Goal: Transaction & Acquisition: Subscribe to service/newsletter

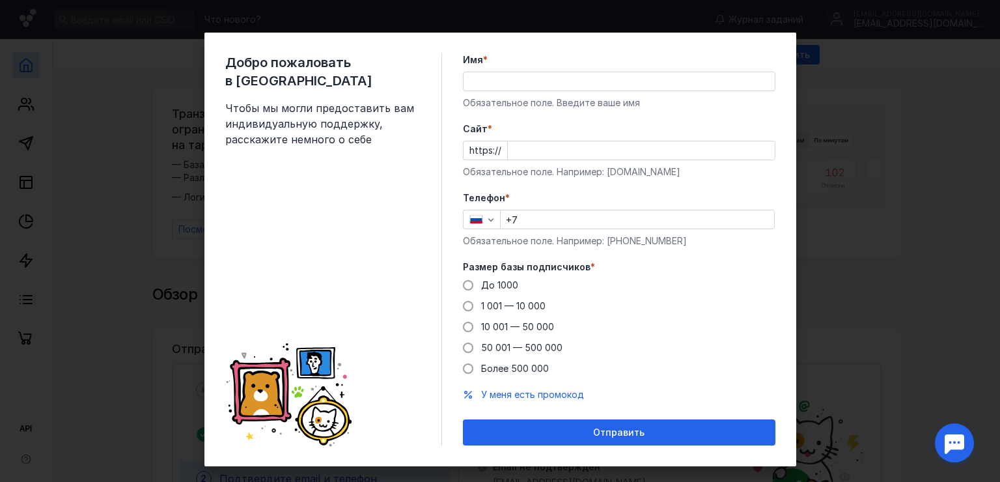
click at [484, 78] on input "Имя *" at bounding box center [618, 81] width 311 height 18
type input "R"
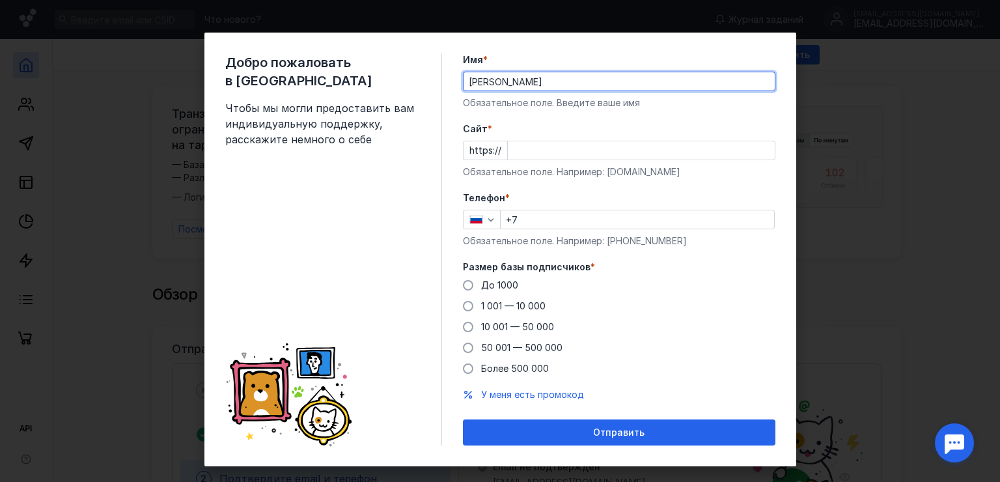
type input "[PERSON_NAME]"
click at [777, 197] on div "Добро пожаловать в Sendsay Чтобы мы могли предоставить вам индивидуальную подде…" at bounding box center [500, 249] width 592 height 433
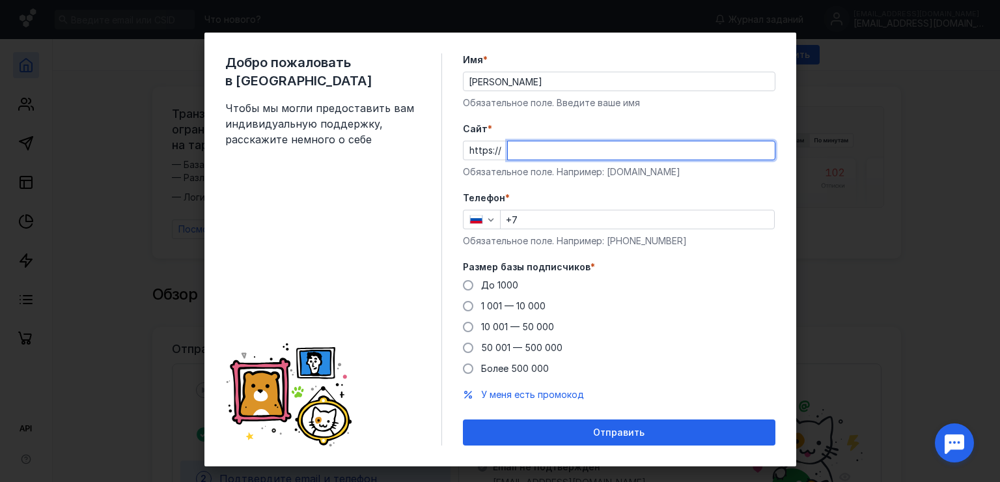
click at [536, 151] on input "Cайт *" at bounding box center [641, 150] width 267 height 18
paste input "[DOMAIN_NAME]/"
click at [625, 147] on input "[DOMAIN_NAME]/" at bounding box center [641, 150] width 267 height 18
type input "[DOMAIN_NAME]"
click at [666, 276] on div "Размер базы подписчиков * До [DATE] 1 001 — 10 000 10 001 — 50 000 50 001 — 500…" at bounding box center [619, 317] width 312 height 115
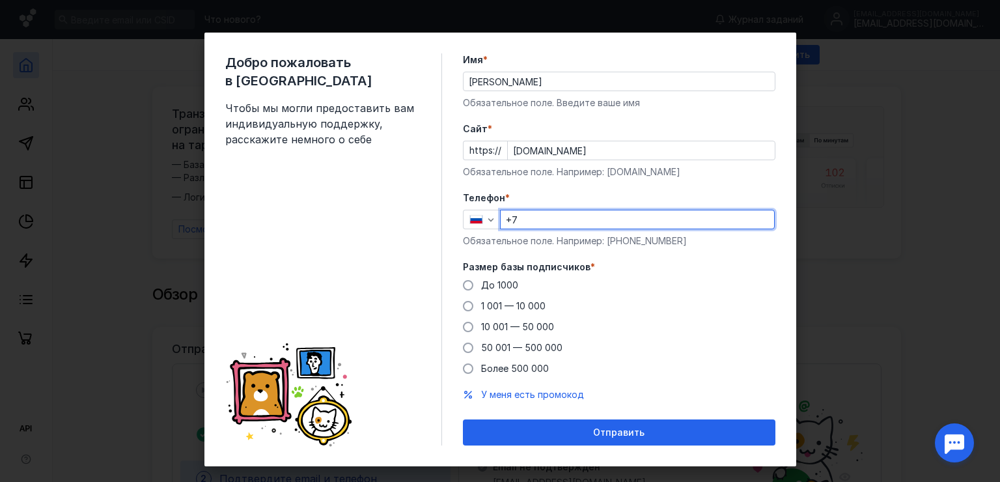
click at [540, 220] on input "+7" at bounding box center [636, 219] width 273 height 18
type input "[PHONE_NUMBER]"
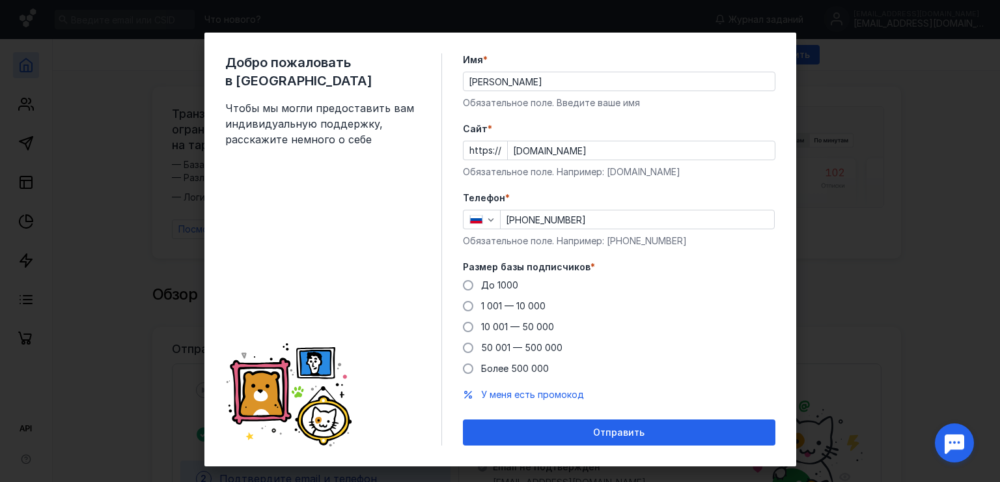
click at [627, 354] on div "До [DATE] 1 001 — 10 000 10 001 — 50 000 50 001 — 500 000 Более 500 000" at bounding box center [619, 327] width 312 height 96
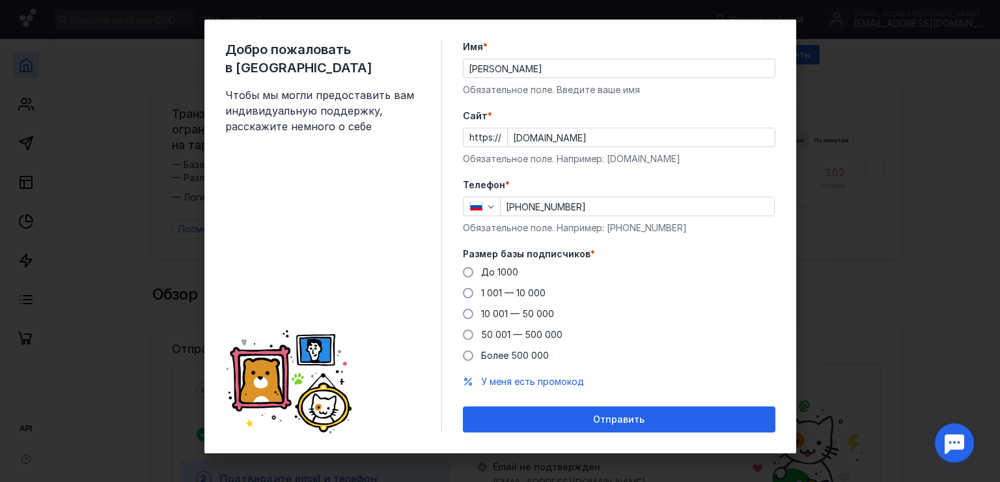
scroll to position [17, 0]
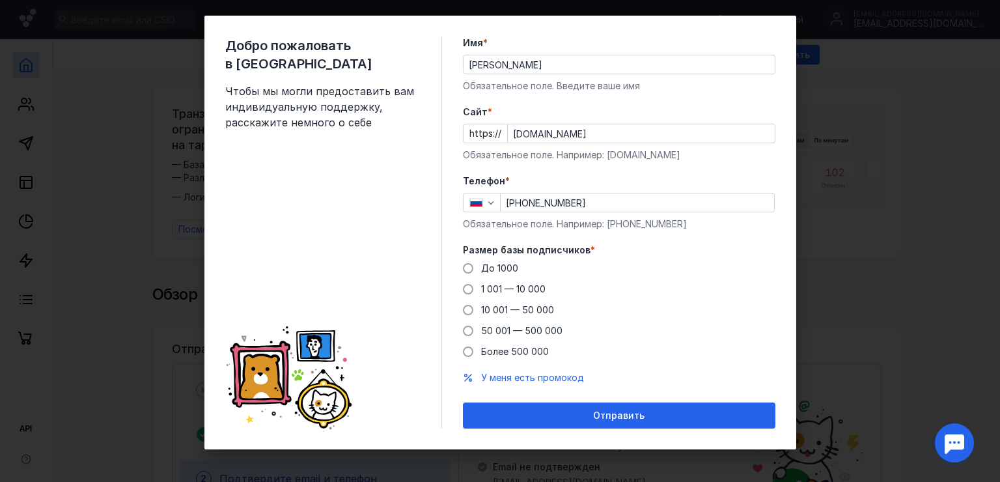
click at [590, 248] on span "*" at bounding box center [592, 249] width 5 height 13
click at [586, 247] on label "Размер базы подписчиков *" at bounding box center [619, 249] width 312 height 13
click at [466, 290] on span at bounding box center [468, 289] width 10 height 10
click at [0, 0] on input "1 001 — 10 000" at bounding box center [0, 0] width 0 height 0
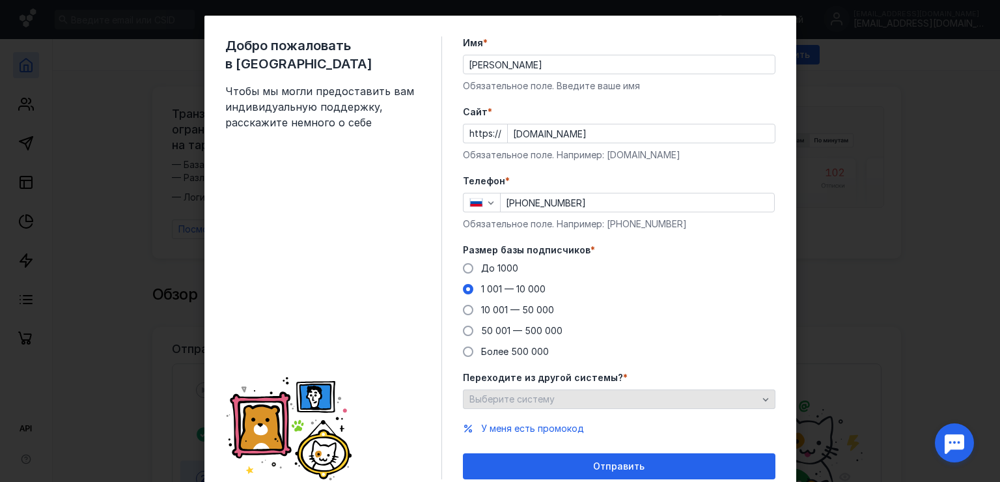
click at [672, 398] on div "Выберите систему" at bounding box center [613, 399] width 295 height 11
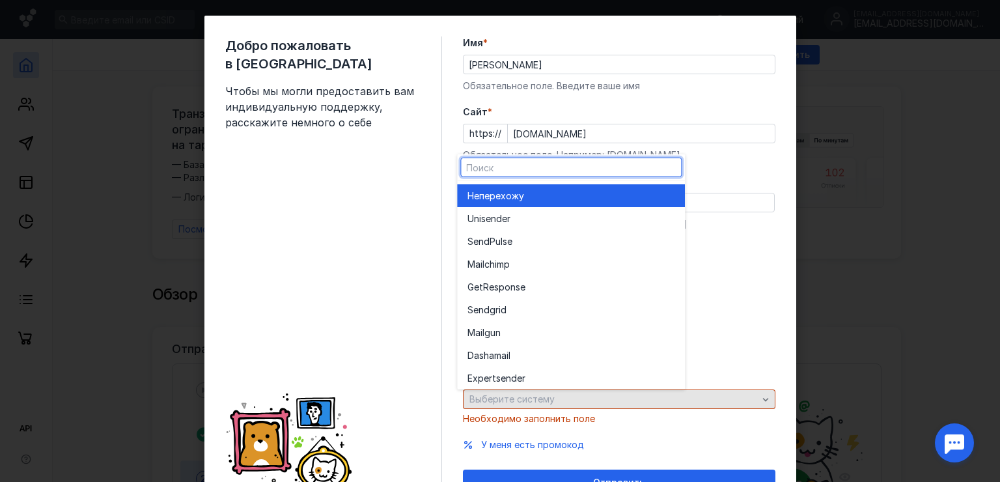
click at [672, 398] on div "Выберите систему" at bounding box center [613, 399] width 295 height 11
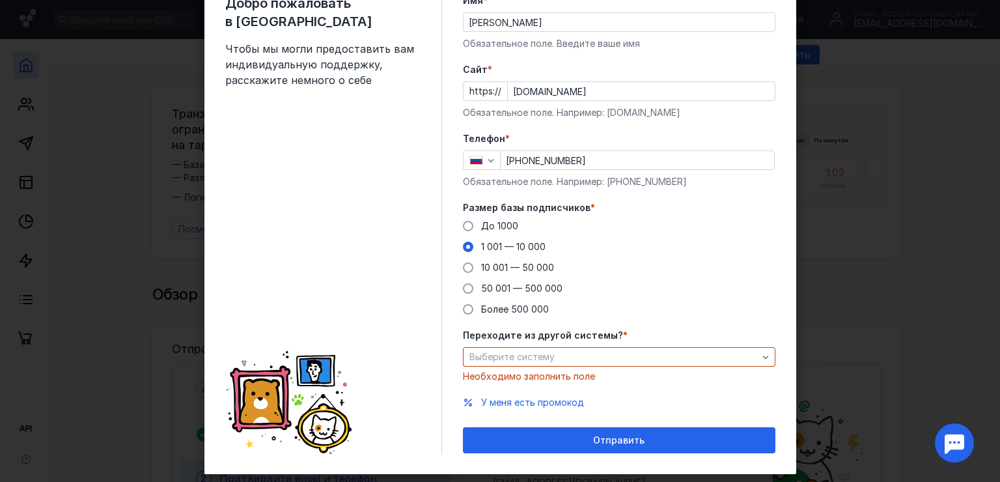
scroll to position [83, 0]
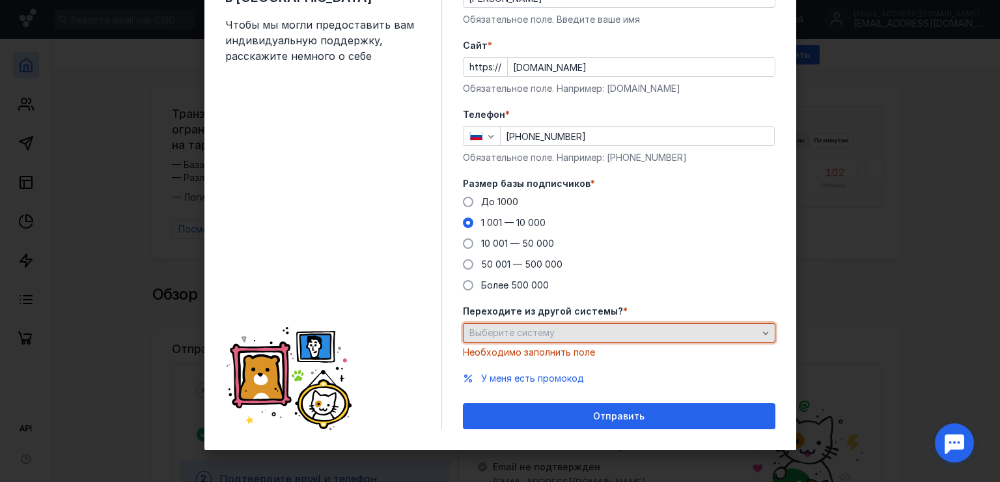
click at [664, 332] on div "Выберите систему" at bounding box center [613, 332] width 295 height 11
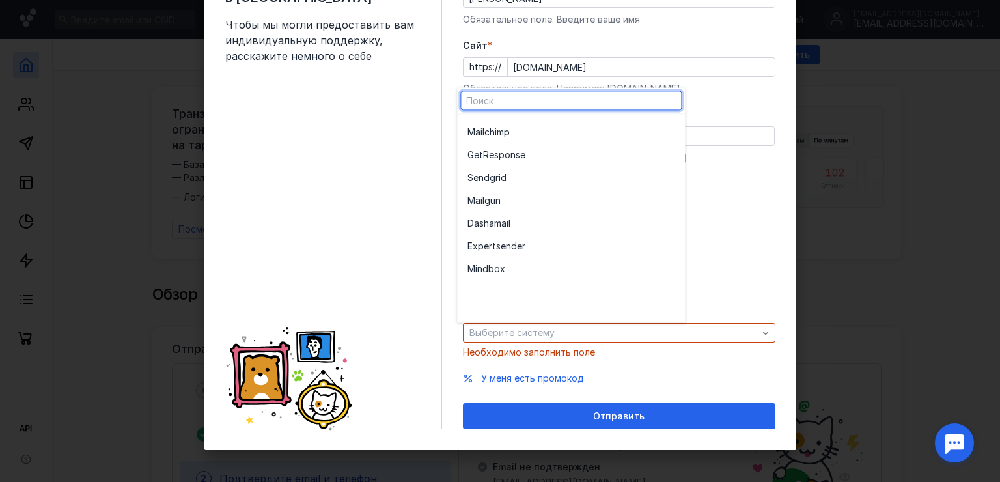
scroll to position [0, 0]
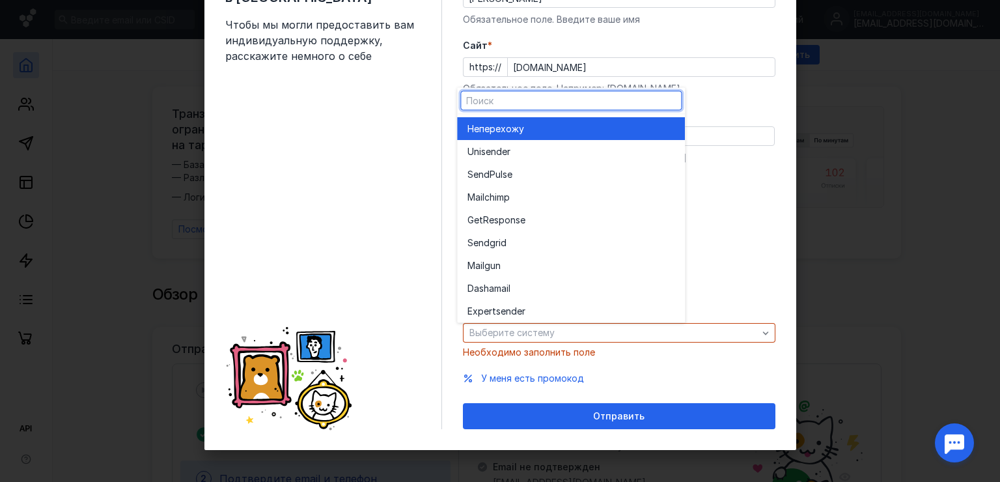
click at [521, 135] on div "Не перехожу" at bounding box center [570, 128] width 207 height 23
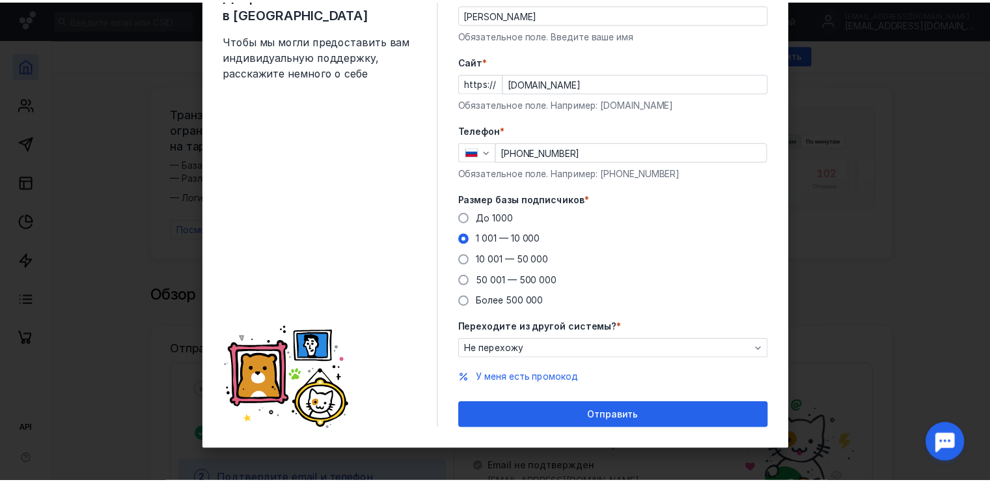
scroll to position [68, 0]
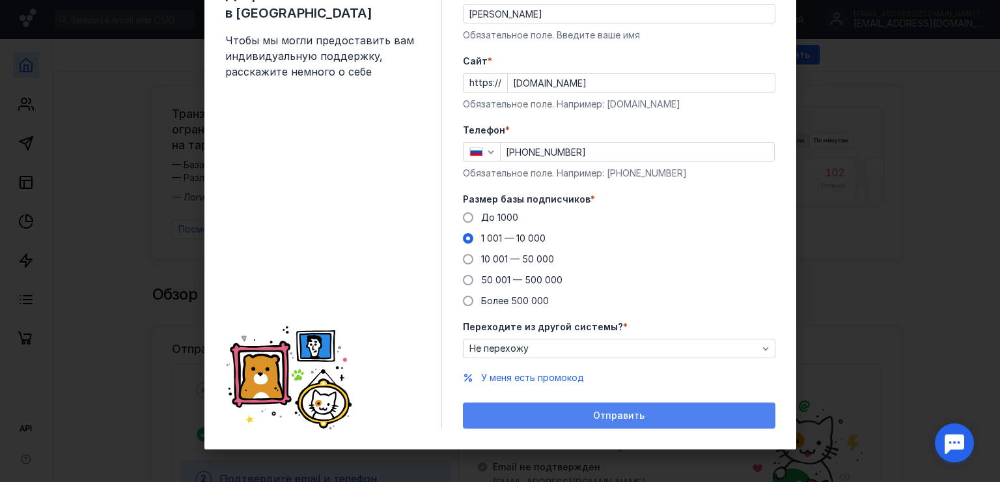
click at [622, 417] on span "Отправить" at bounding box center [618, 415] width 51 height 11
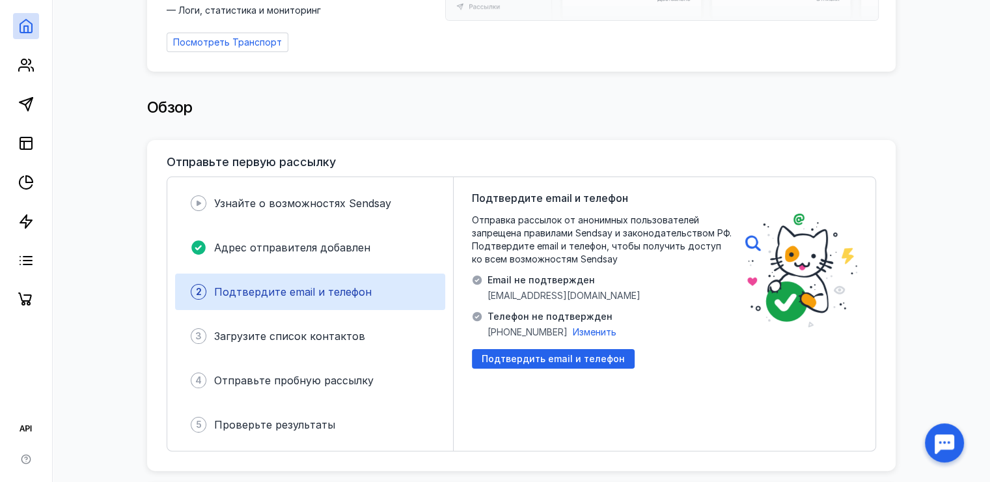
scroll to position [260, 0]
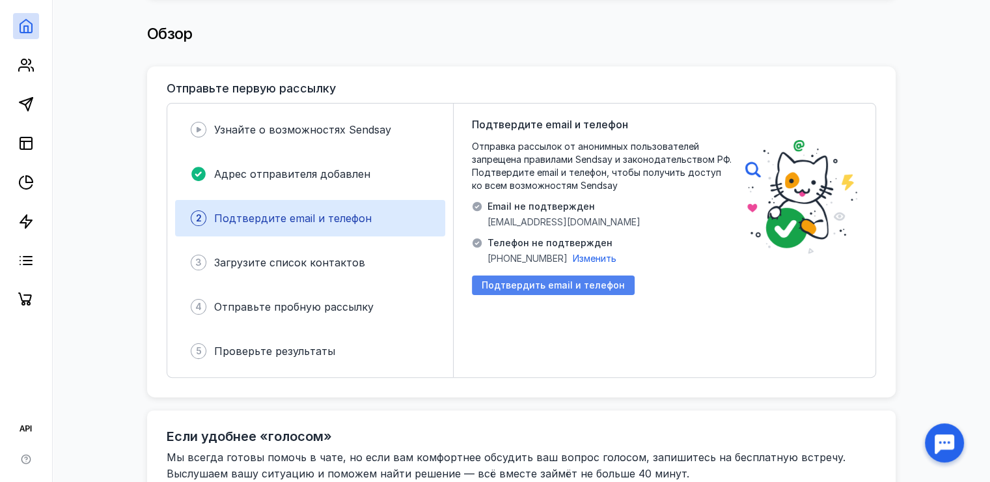
click at [584, 280] on span "Подтвердить email и телефон" at bounding box center [553, 285] width 143 height 11
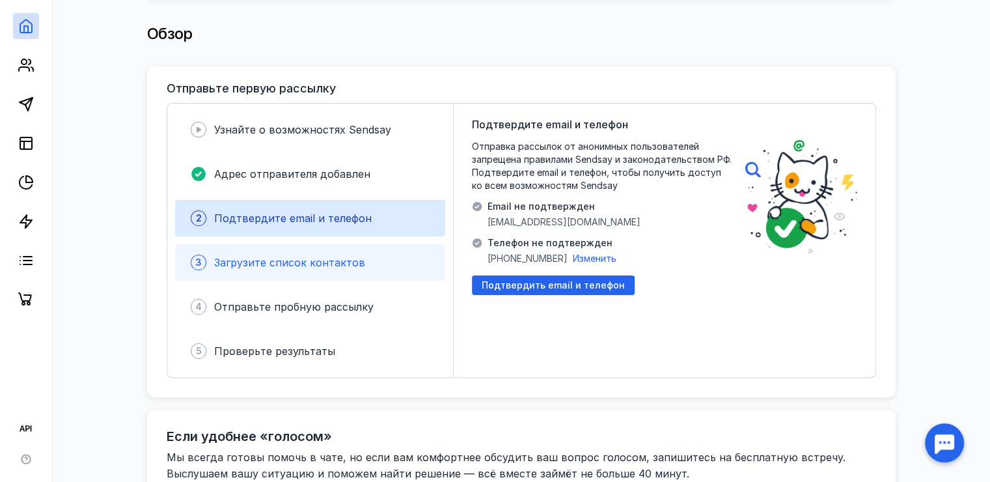
click at [327, 258] on span "Загрузите список контактов" at bounding box center [289, 262] width 151 height 13
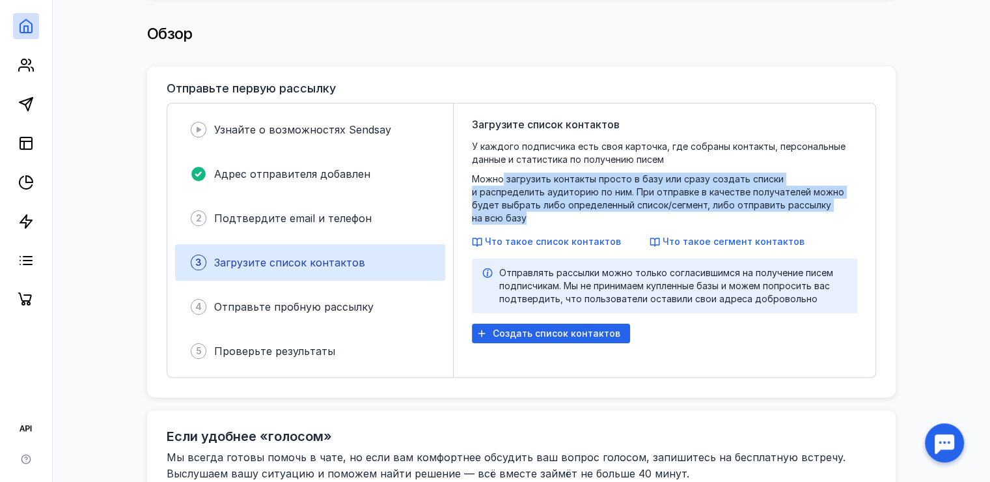
drag, startPoint x: 504, startPoint y: 176, endPoint x: 802, endPoint y: 198, distance: 298.9
click at [802, 198] on span "У каждого подписчика есть своя карточка, где собраны контакты, персональные дан…" at bounding box center [664, 182] width 385 height 85
click at [630, 192] on span "У каждого подписчика есть своя карточка, где собраны контакты, персональные дан…" at bounding box center [664, 182] width 385 height 85
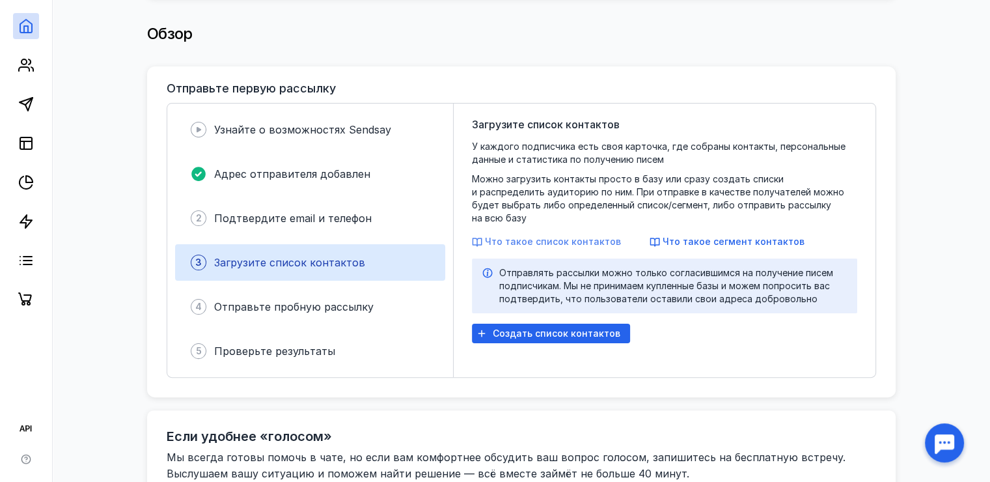
click at [592, 236] on span "Что такое список контактов" at bounding box center [553, 241] width 136 height 11
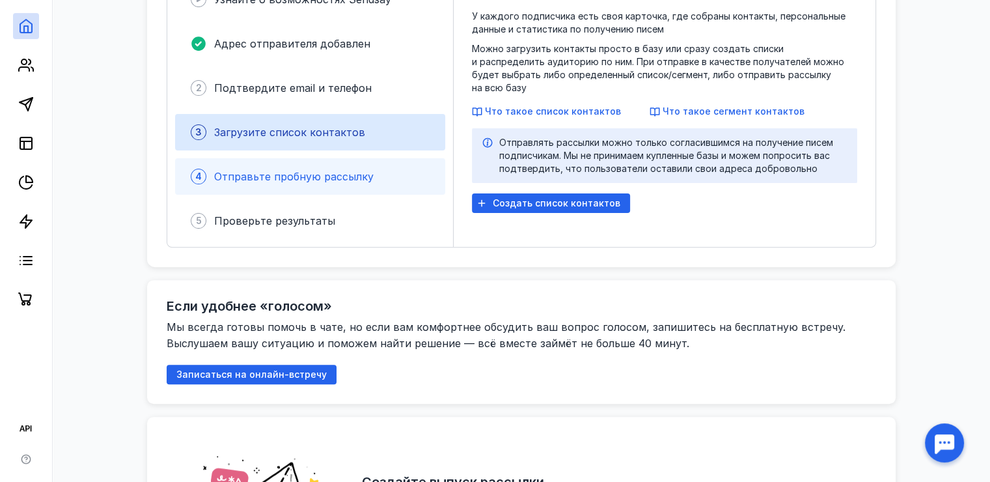
click at [305, 158] on div "4 Отправьте пробную рассылку" at bounding box center [310, 176] width 270 height 36
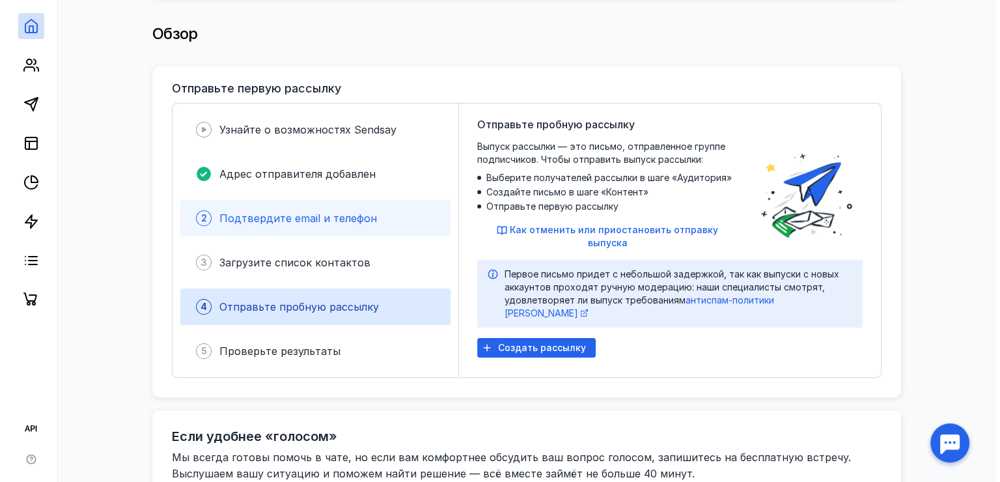
scroll to position [260, 0]
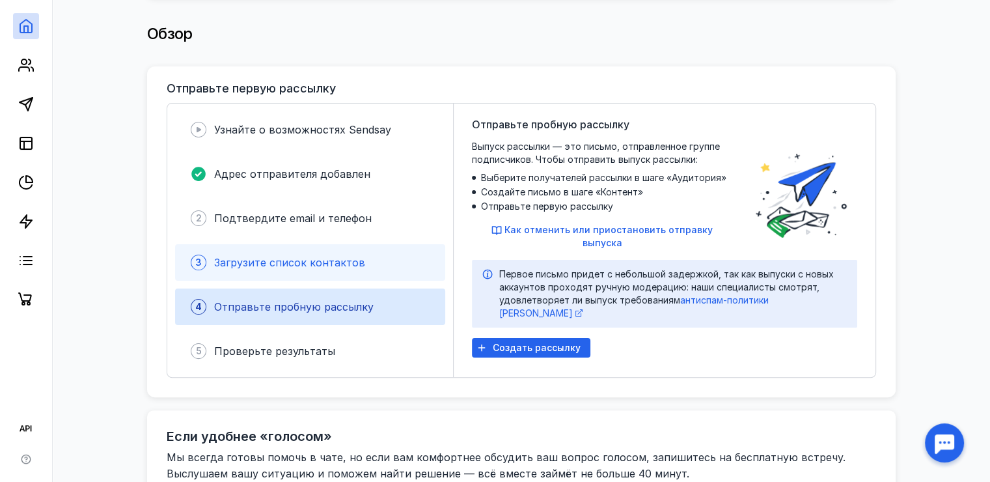
click at [315, 256] on span "Загрузите список контактов" at bounding box center [289, 262] width 151 height 13
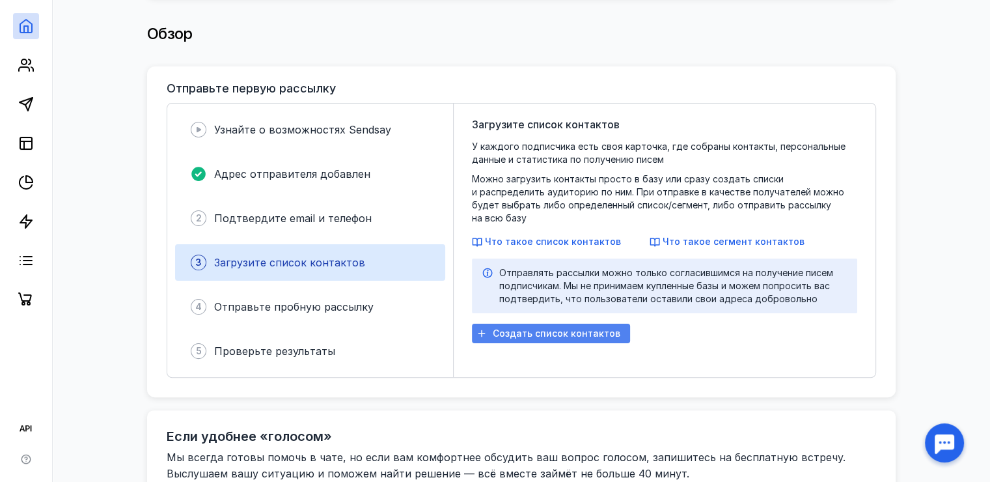
click at [555, 328] on span "Создать список контактов" at bounding box center [557, 333] width 128 height 11
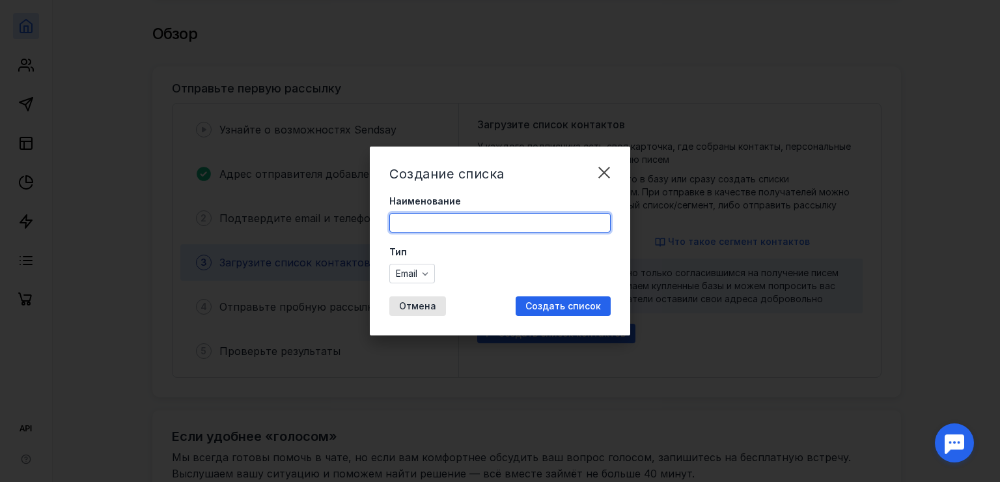
click at [439, 221] on input "Наименование" at bounding box center [500, 222] width 220 height 18
type input "первая"
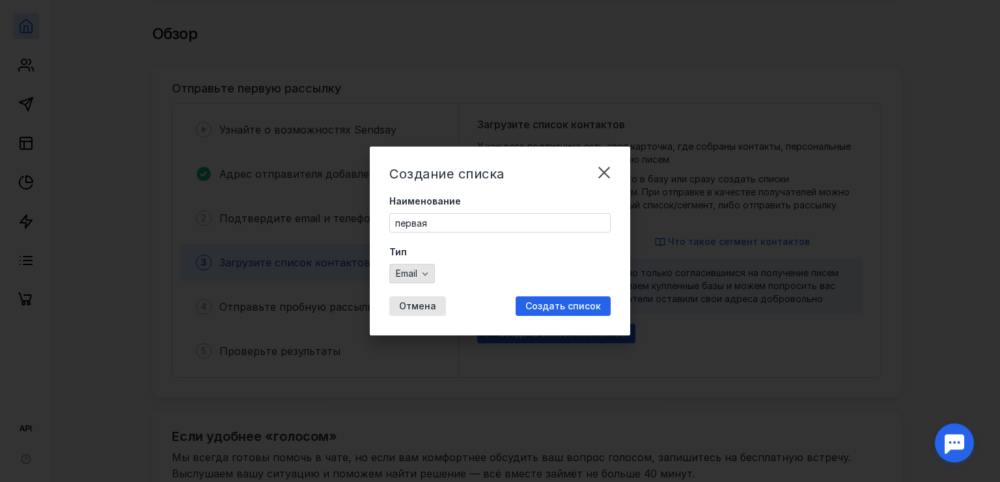
click at [429, 268] on icon "button" at bounding box center [425, 273] width 10 height 10
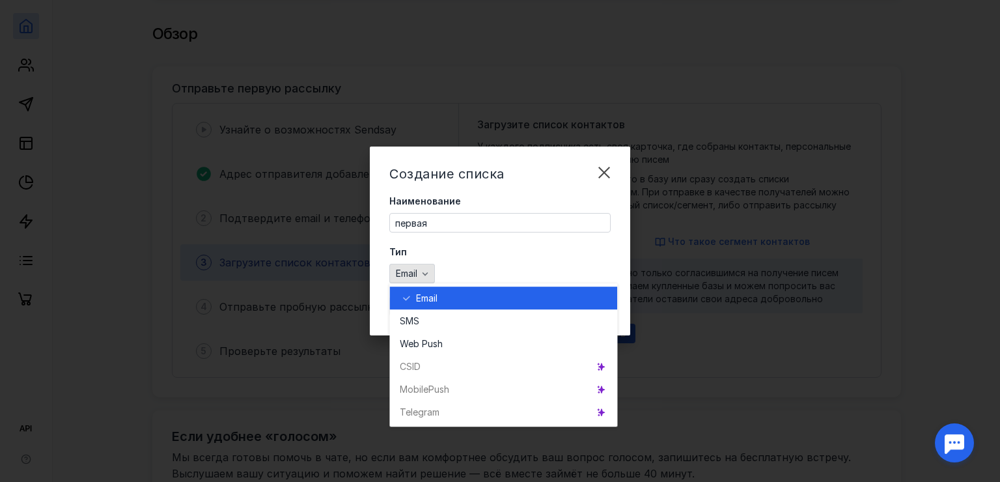
click at [429, 268] on icon "button" at bounding box center [425, 273] width 10 height 10
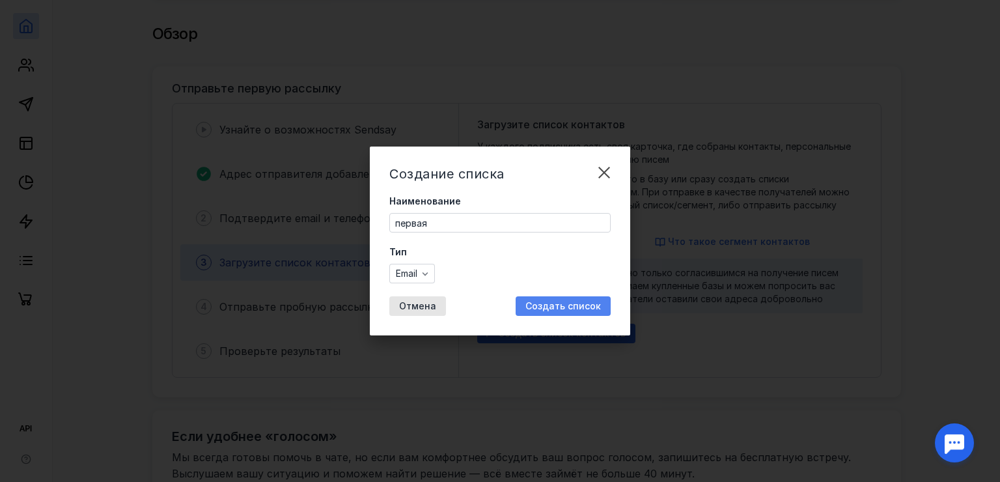
click at [585, 302] on span "Создать список" at bounding box center [562, 306] width 75 height 11
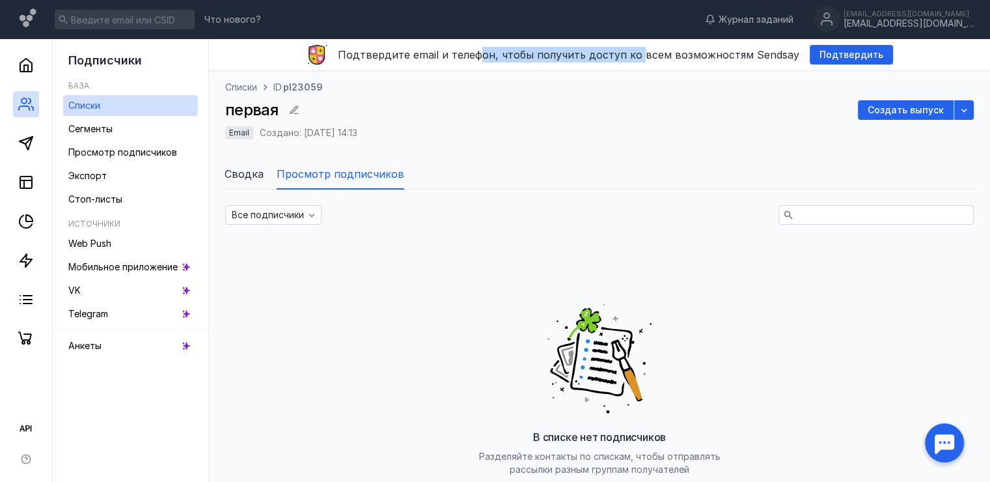
drag, startPoint x: 484, startPoint y: 51, endPoint x: 640, endPoint y: 42, distance: 156.5
click at [640, 42] on div "Подтвердите email и телефон, чтобы получить доступ ко всем возможностям Sendsay…" at bounding box center [599, 55] width 781 height 32
click at [692, 49] on span "Подтвердите email и телефон, чтобы получить доступ ко всем возможностям Sendsay" at bounding box center [568, 54] width 461 height 13
click at [294, 176] on span "Просмотр подписчиков" at bounding box center [341, 174] width 128 height 16
click at [242, 176] on span "Сводка" at bounding box center [244, 174] width 39 height 16
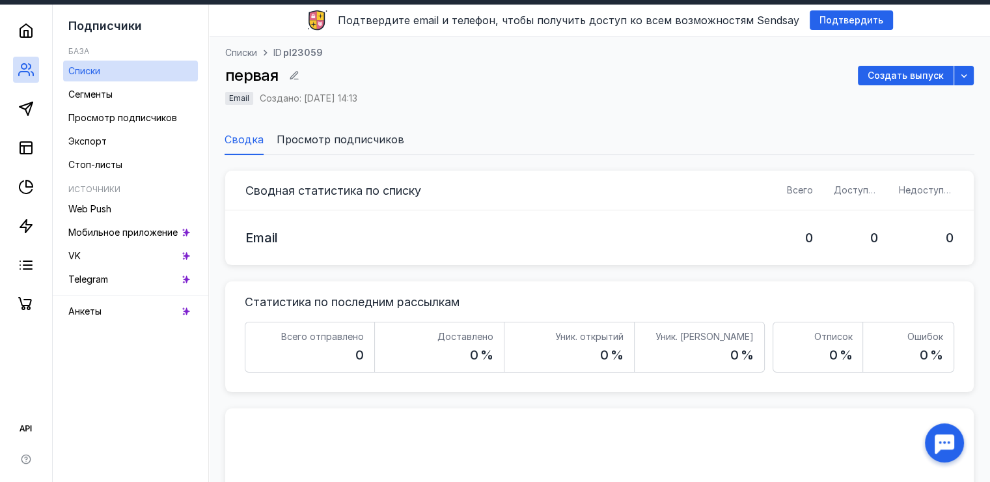
scroll to position [65, 0]
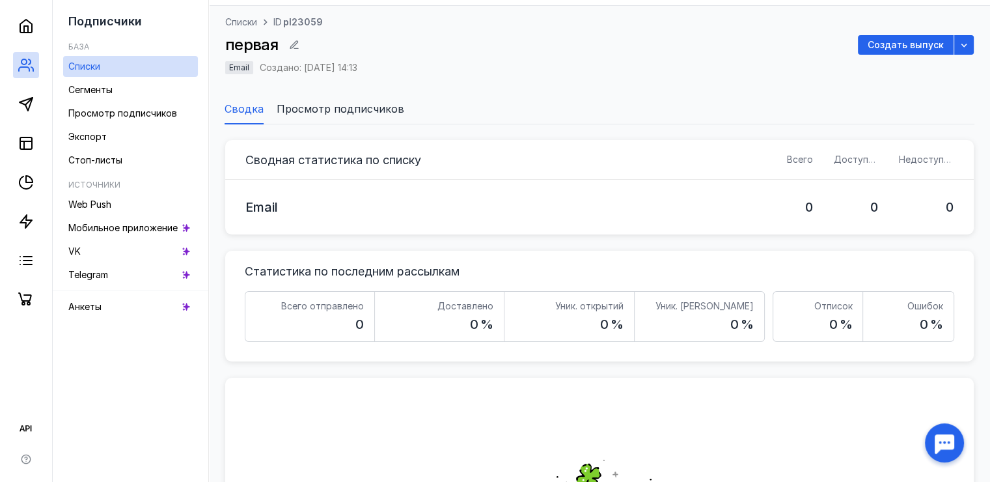
click at [340, 104] on span "Просмотр подписчиков" at bounding box center [341, 109] width 128 height 16
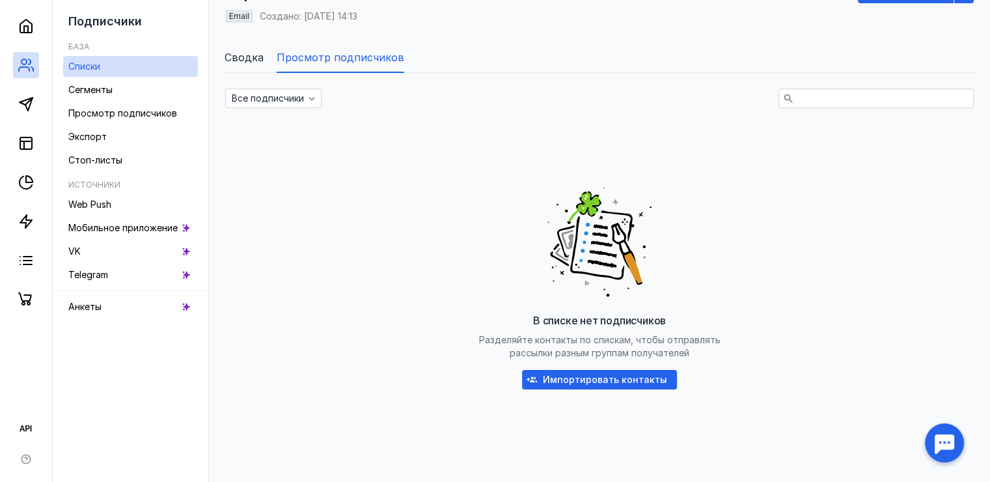
scroll to position [158, 0]
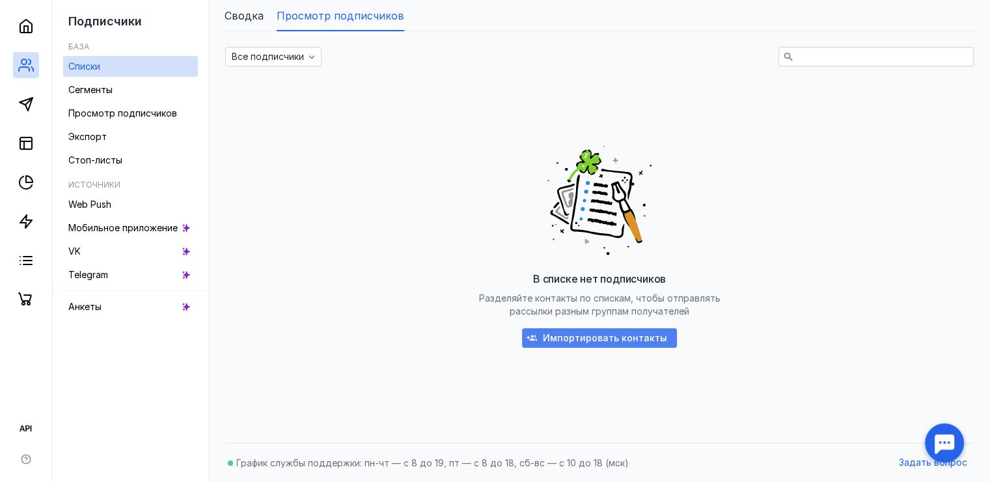
click at [618, 338] on span "Импортировать контакты" at bounding box center [605, 338] width 124 height 11
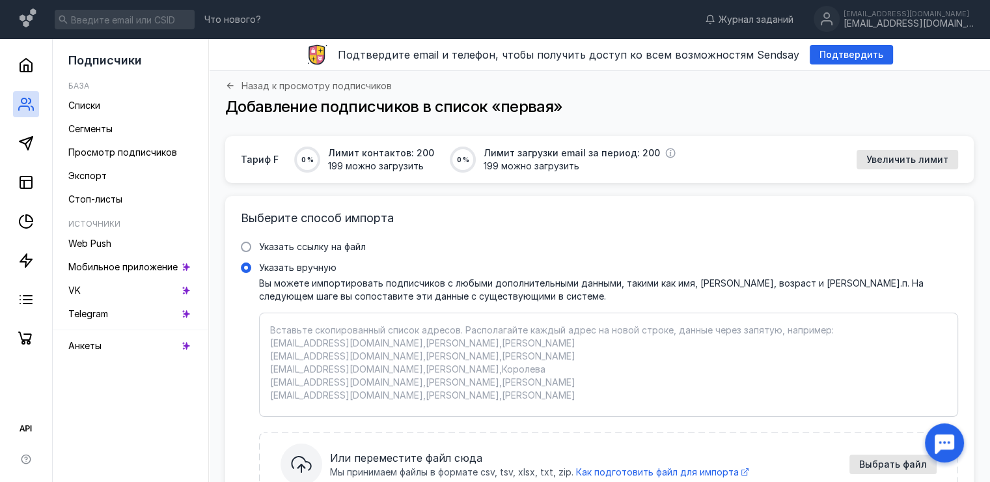
drag, startPoint x: 346, startPoint y: 326, endPoint x: 440, endPoint y: 325, distance: 93.7
click at [440, 325] on textarea "Указать вручную Вы можете импортировать подписчиков с любыми дополнительными да…" at bounding box center [608, 364] width 677 height 82
drag, startPoint x: 393, startPoint y: 100, endPoint x: 454, endPoint y: 95, distance: 61.4
click at [431, 94] on div "Назад к просмотру подписчиков Добавление подписчиков в список «первая»" at bounding box center [599, 108] width 748 height 55
click at [479, 112] on span "Добавление подписчиков в список «первая»" at bounding box center [393, 106] width 337 height 19
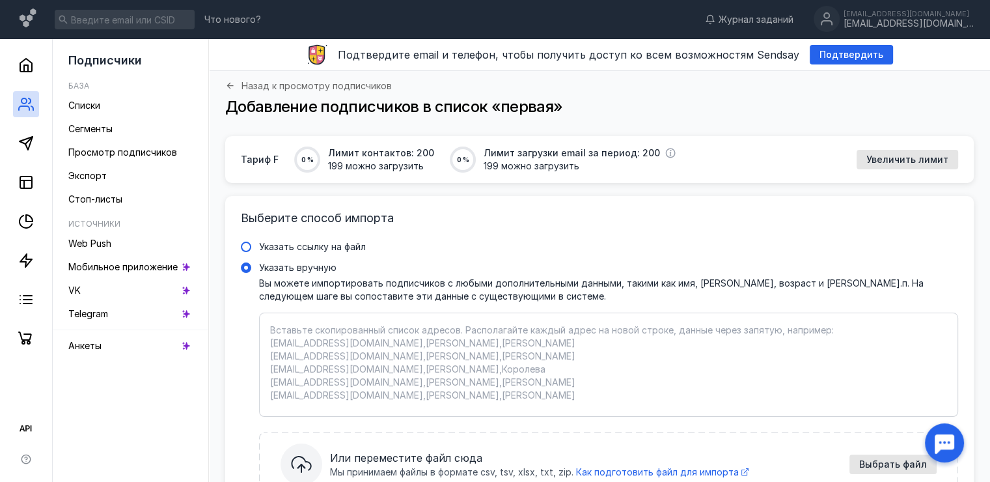
click at [255, 248] on label "Указать ссылку на файл" at bounding box center [599, 246] width 717 height 13
click at [0, 0] on input "Указать ссылку на файл" at bounding box center [0, 0] width 0 height 0
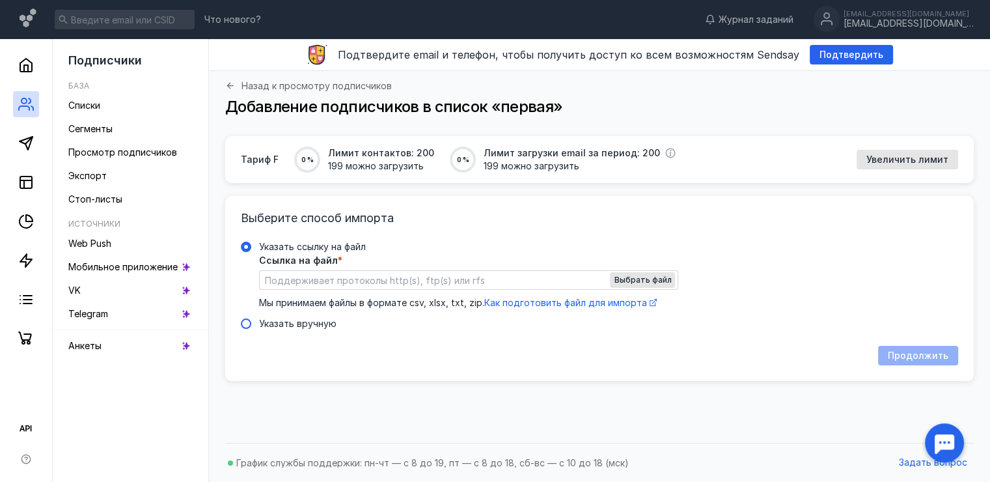
click at [244, 319] on span at bounding box center [246, 323] width 10 height 10
click at [0, 0] on input "Указать вручную" at bounding box center [0, 0] width 0 height 0
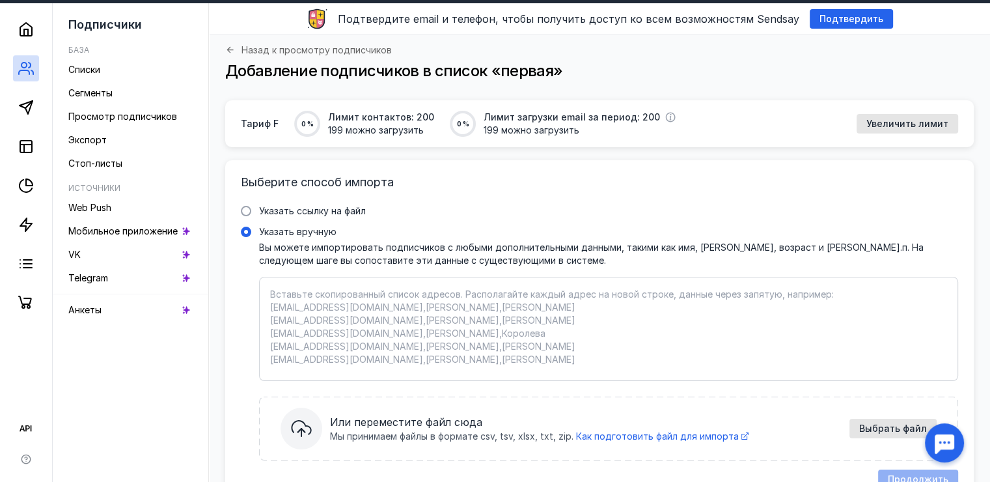
scroll to position [65, 0]
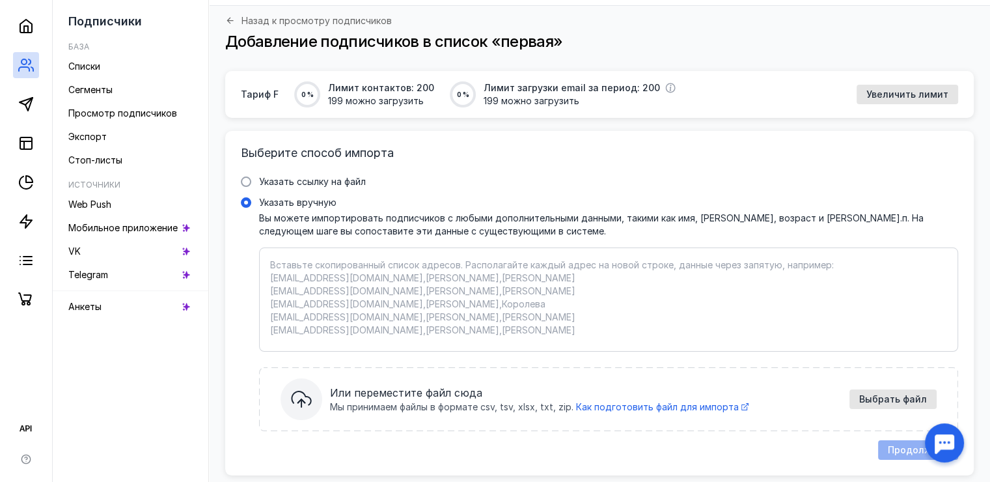
drag, startPoint x: 375, startPoint y: 265, endPoint x: 659, endPoint y: 259, distance: 283.8
click at [610, 261] on textarea "Указать вручную Вы можете импортировать подписчиков с любыми дополнительными да…" at bounding box center [608, 299] width 677 height 82
drag, startPoint x: 326, startPoint y: 277, endPoint x: 402, endPoint y: 276, distance: 75.5
click at [398, 276] on textarea "Указать вручную Вы можете импортировать подписчиков с любыми дополнительными да…" at bounding box center [608, 299] width 677 height 82
click at [454, 292] on textarea "Указать вручную Вы можете импортировать подписчиков с любыми дополнительными да…" at bounding box center [608, 299] width 677 height 82
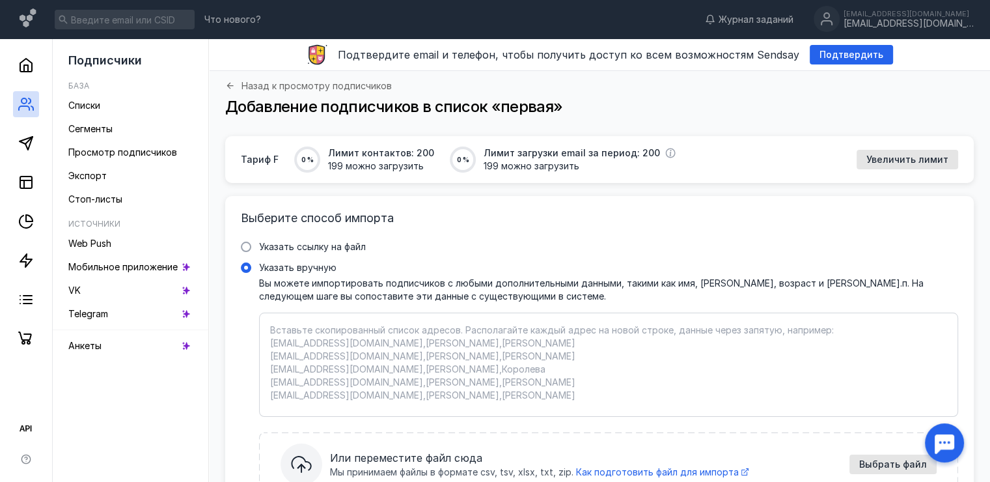
scroll to position [0, 0]
